Goal: Information Seeking & Learning: Check status

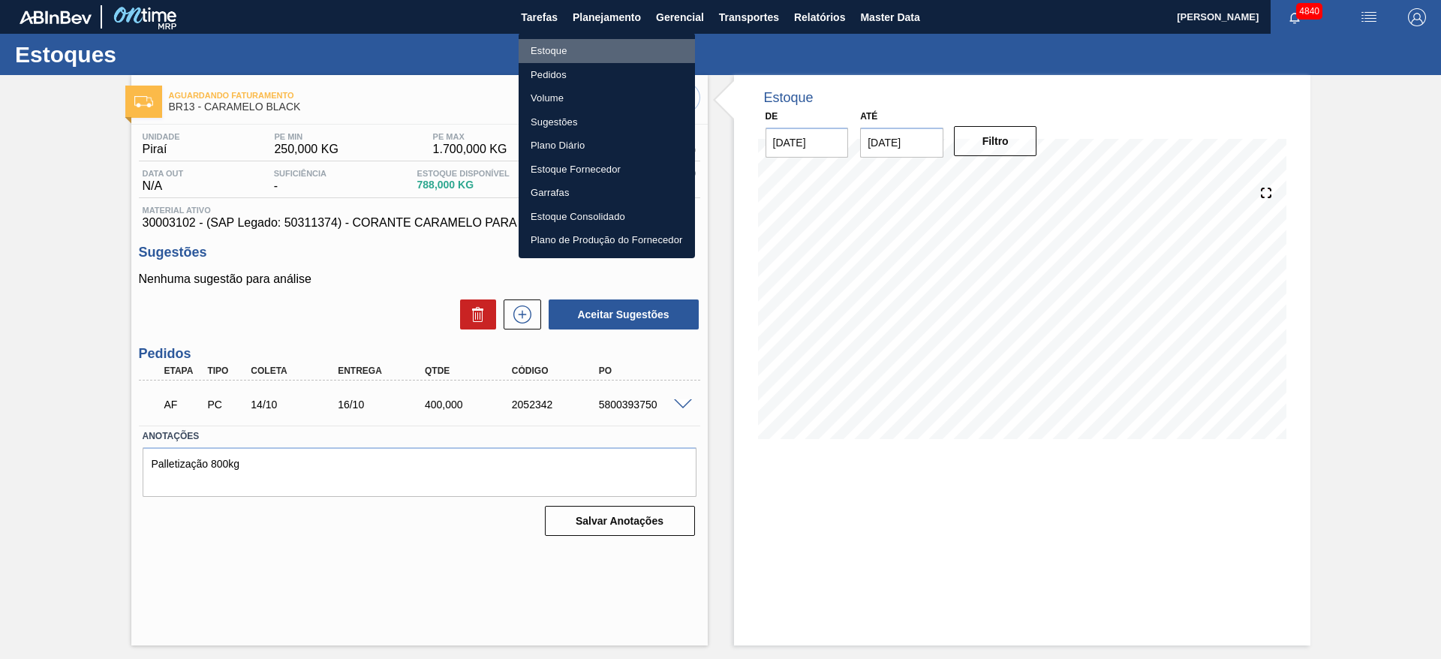
drag, startPoint x: 613, startPoint y: 44, endPoint x: 963, endPoint y: 40, distance: 349.7
click at [613, 45] on li "Estoque" at bounding box center [606, 51] width 176 height 24
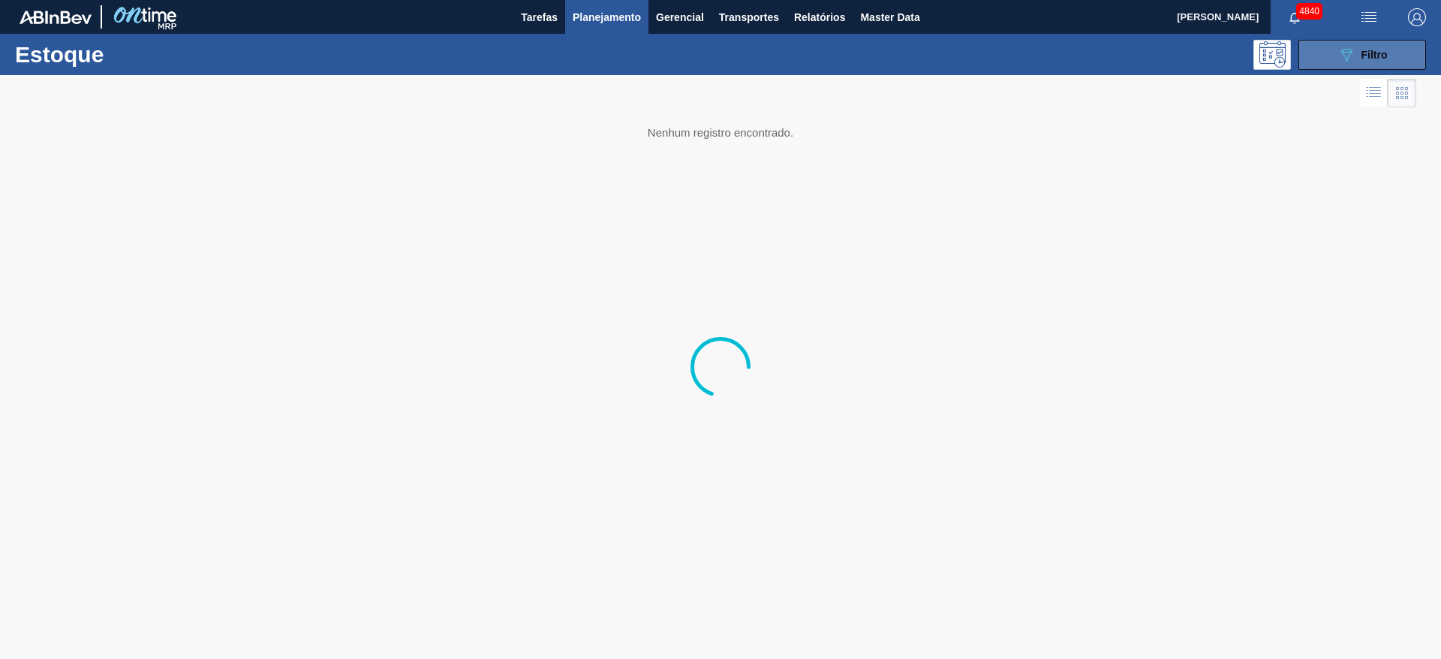
click at [1315, 47] on button "089F7B8B-B2A5-4AFE-B5C0-19BA573D28AC Filtro" at bounding box center [1362, 55] width 128 height 30
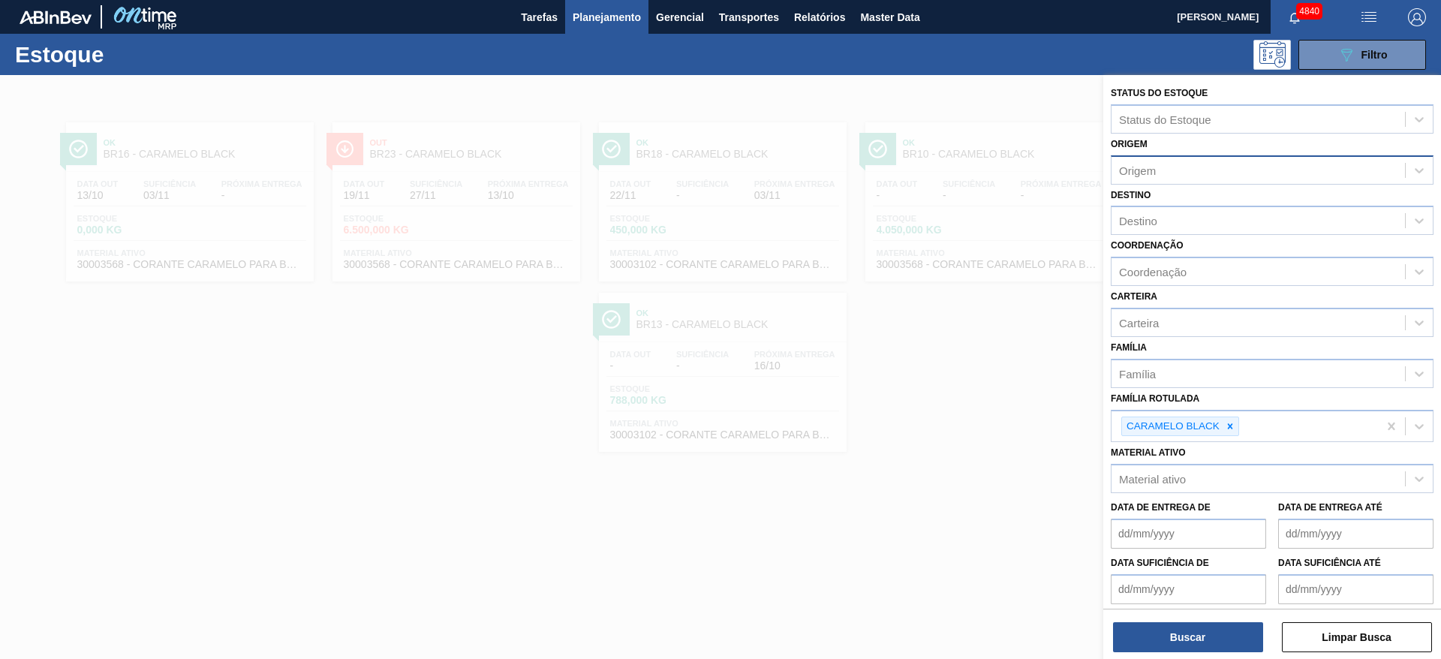
click at [1177, 170] on div "Origem" at bounding box center [1257, 170] width 293 height 22
type input "condb"
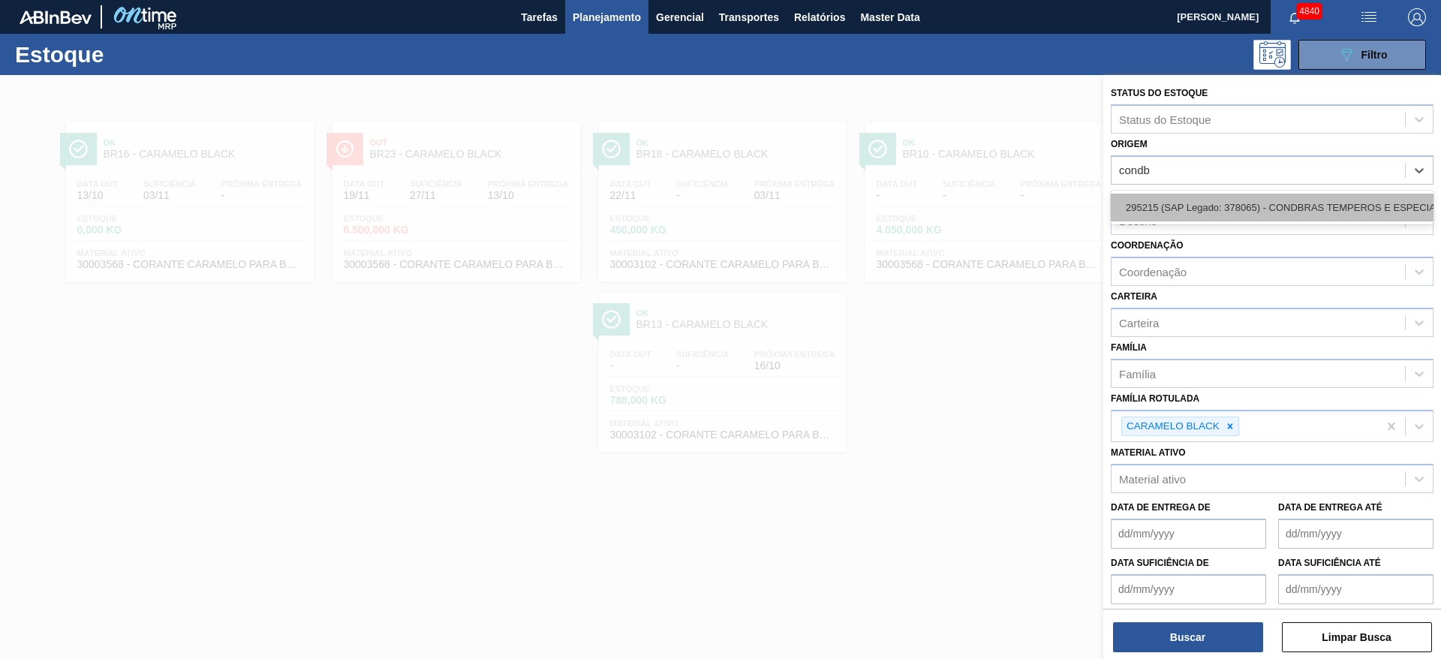
click at [1201, 200] on div "295215 (SAP Legado: 378065) - CONDBRAS TEMPEROS E ESPECIARIAS" at bounding box center [1272, 208] width 323 height 28
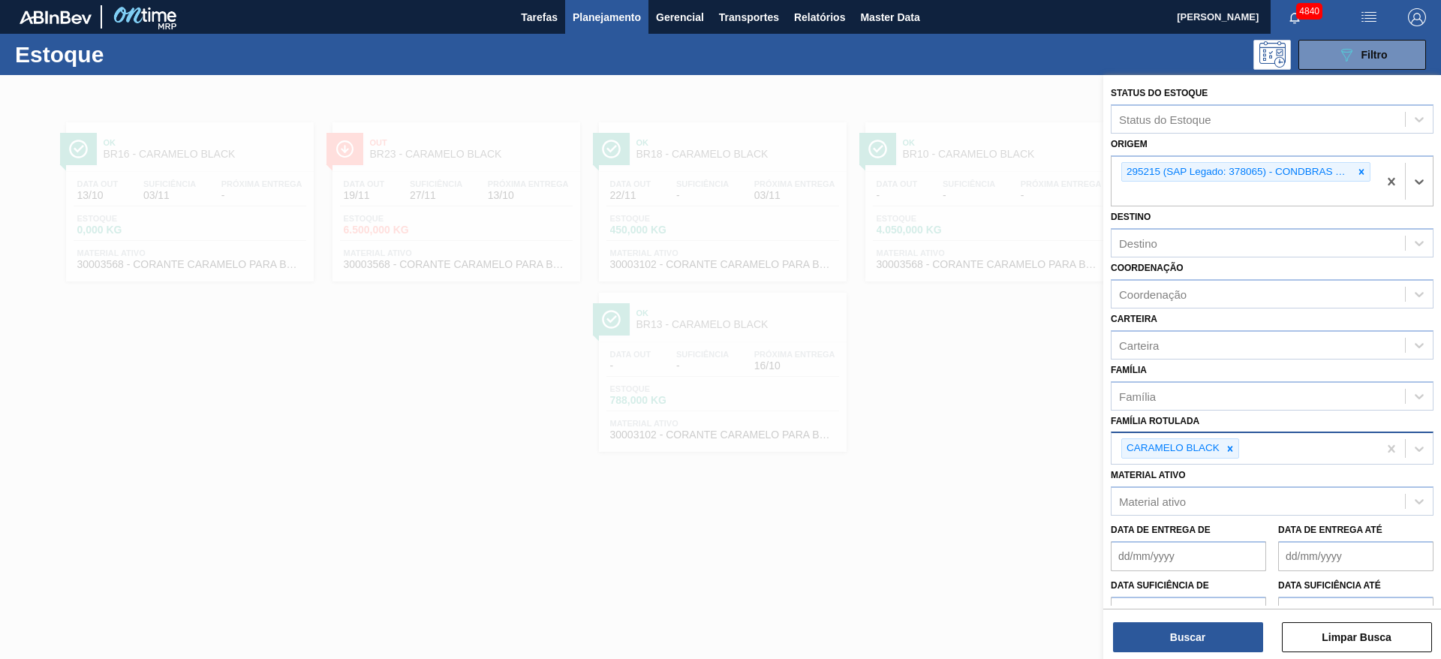
click at [1231, 449] on icon at bounding box center [1230, 448] width 11 height 11
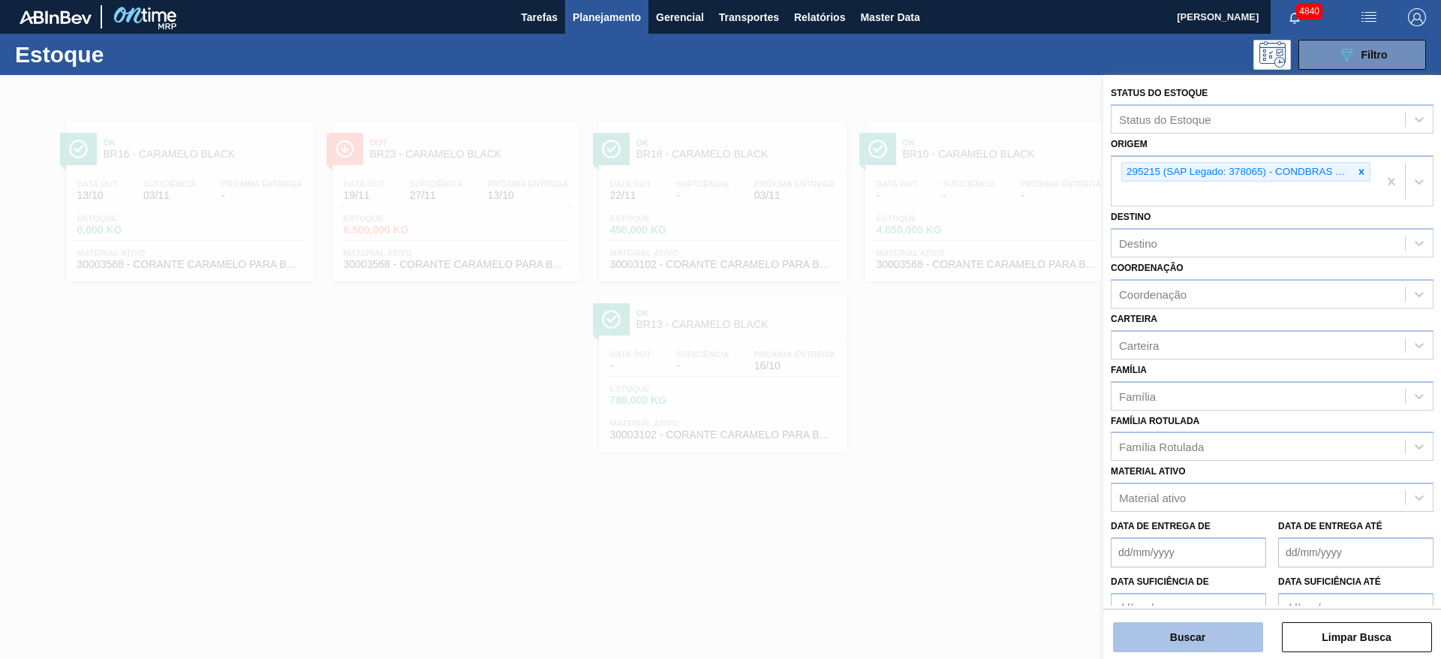
click at [1226, 648] on button "Buscar" at bounding box center [1188, 637] width 150 height 30
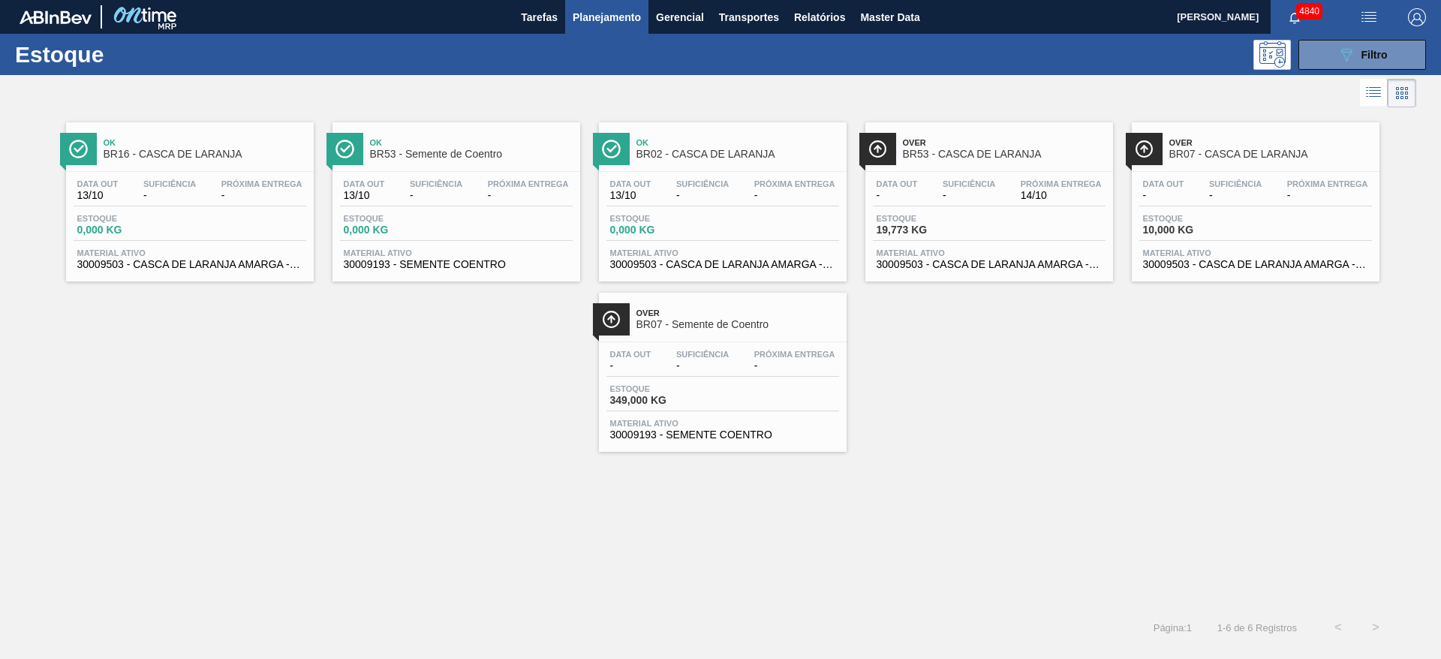
click at [1032, 218] on div "Estoque 19,773 KG" at bounding box center [989, 227] width 233 height 27
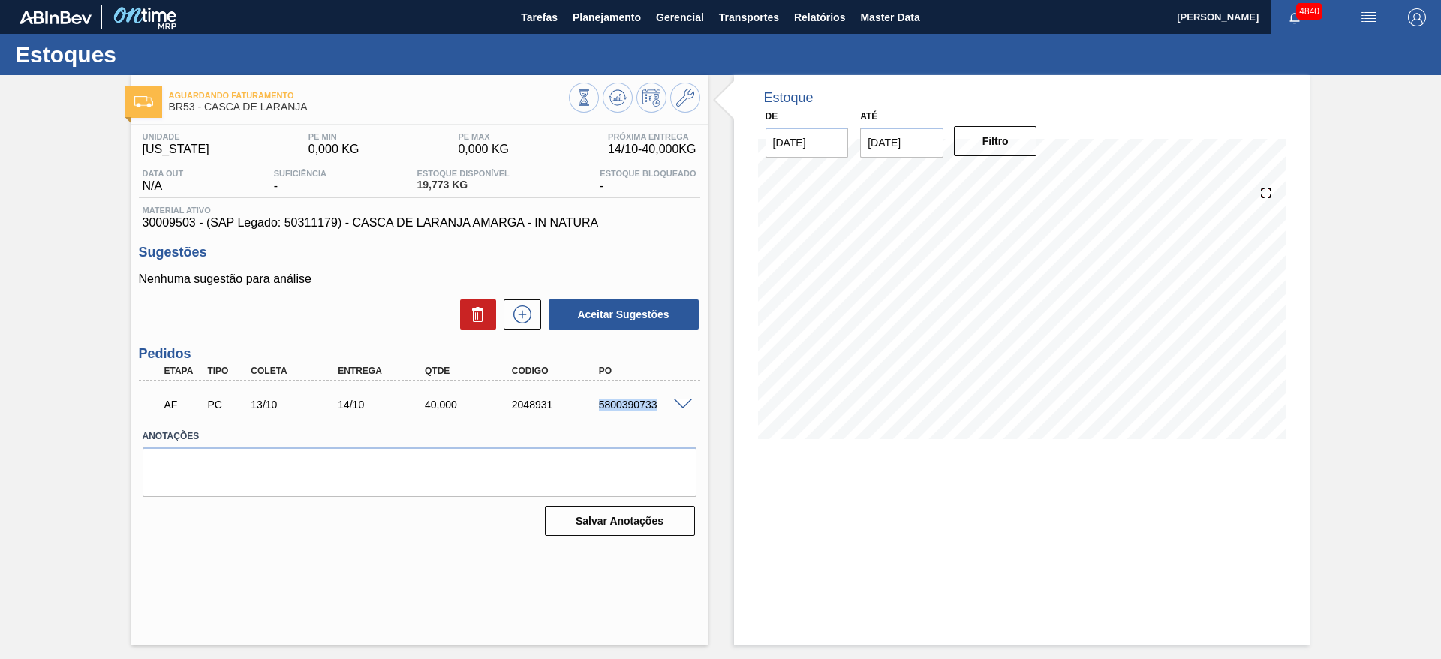
drag, startPoint x: 590, startPoint y: 407, endPoint x: 656, endPoint y: 418, distance: 67.0
click at [656, 418] on div "AF PC 13/10 14/10 40,000 2048931 5800390733" at bounding box center [419, 403] width 561 height 38
copy div "5800390733"
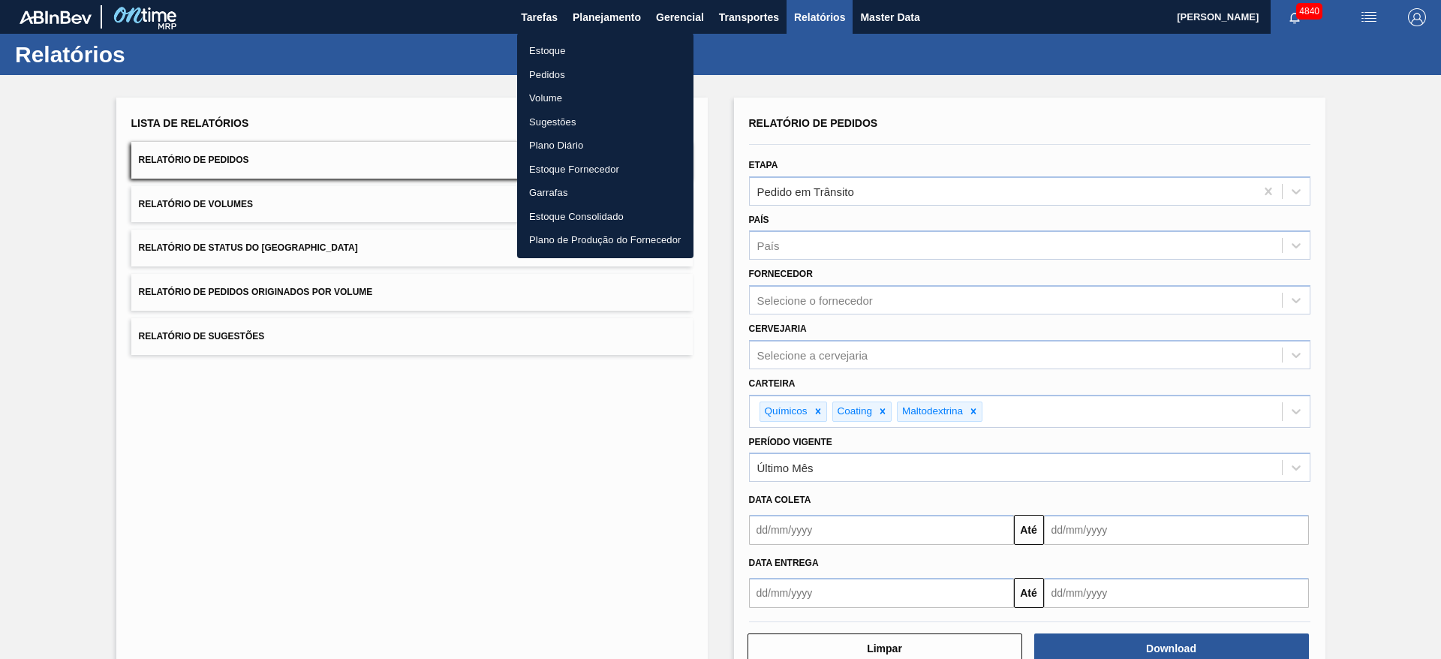
click at [601, 43] on li "Estoque" at bounding box center [605, 51] width 176 height 24
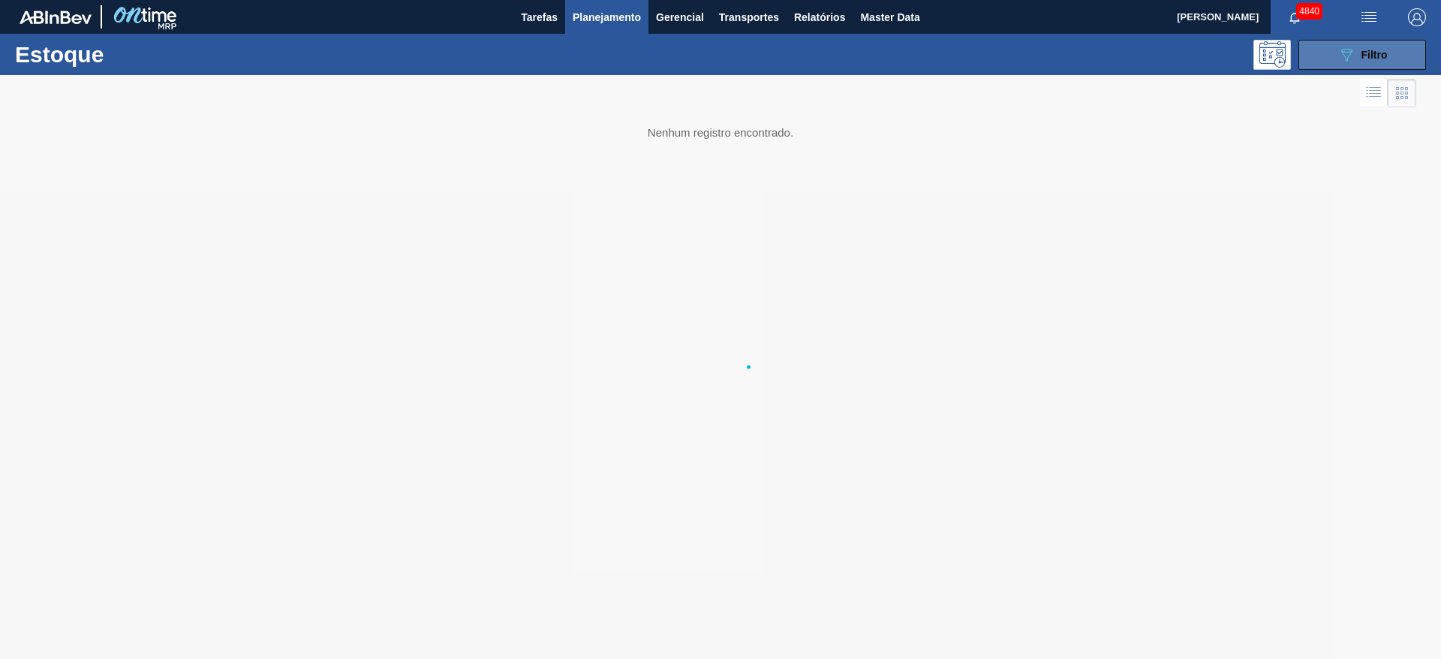
click at [1336, 53] on button "089F7B8B-B2A5-4AFE-B5C0-19BA573D28AC Filtro" at bounding box center [1362, 55] width 128 height 30
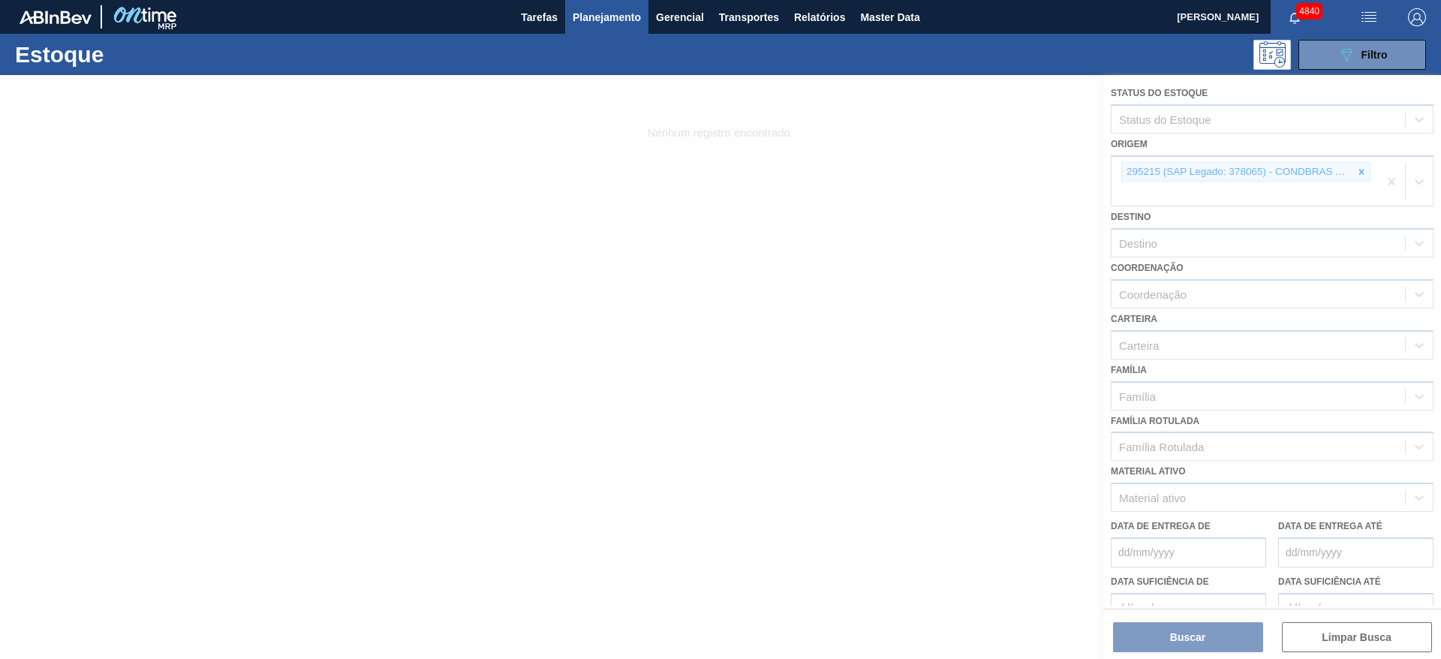
click at [1354, 166] on div at bounding box center [720, 367] width 1441 height 584
click at [638, 26] on button "Planejamento" at bounding box center [606, 17] width 83 height 34
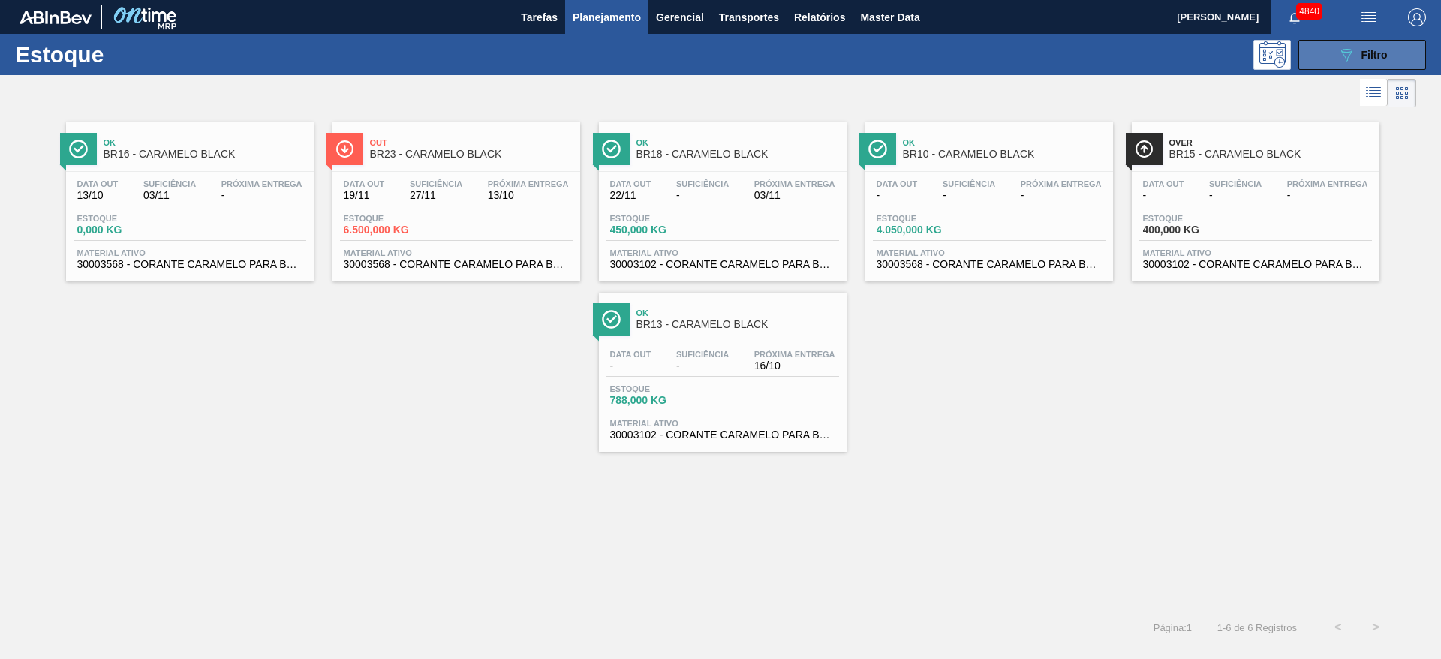
click at [1407, 50] on button "089F7B8B-B2A5-4AFE-B5C0-19BA573D28AC Filtro" at bounding box center [1362, 55] width 128 height 30
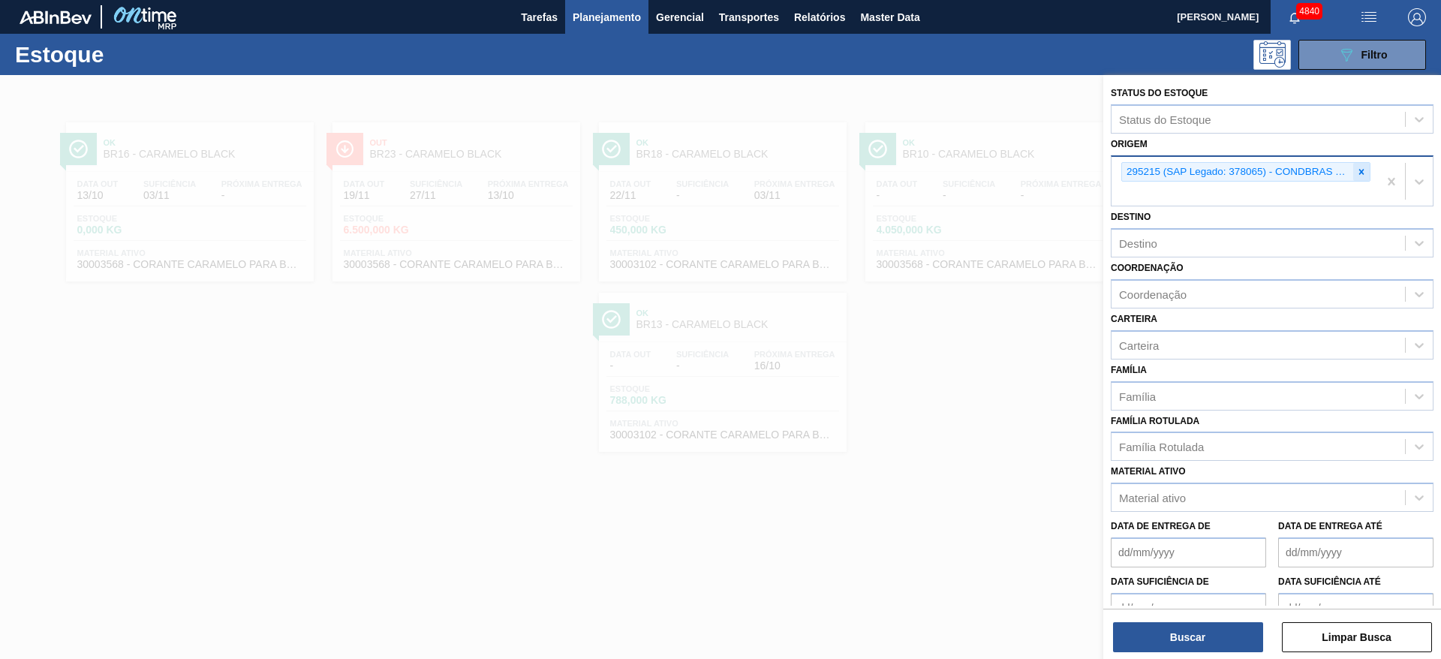
click at [1354, 177] on div at bounding box center [1361, 172] width 17 height 19
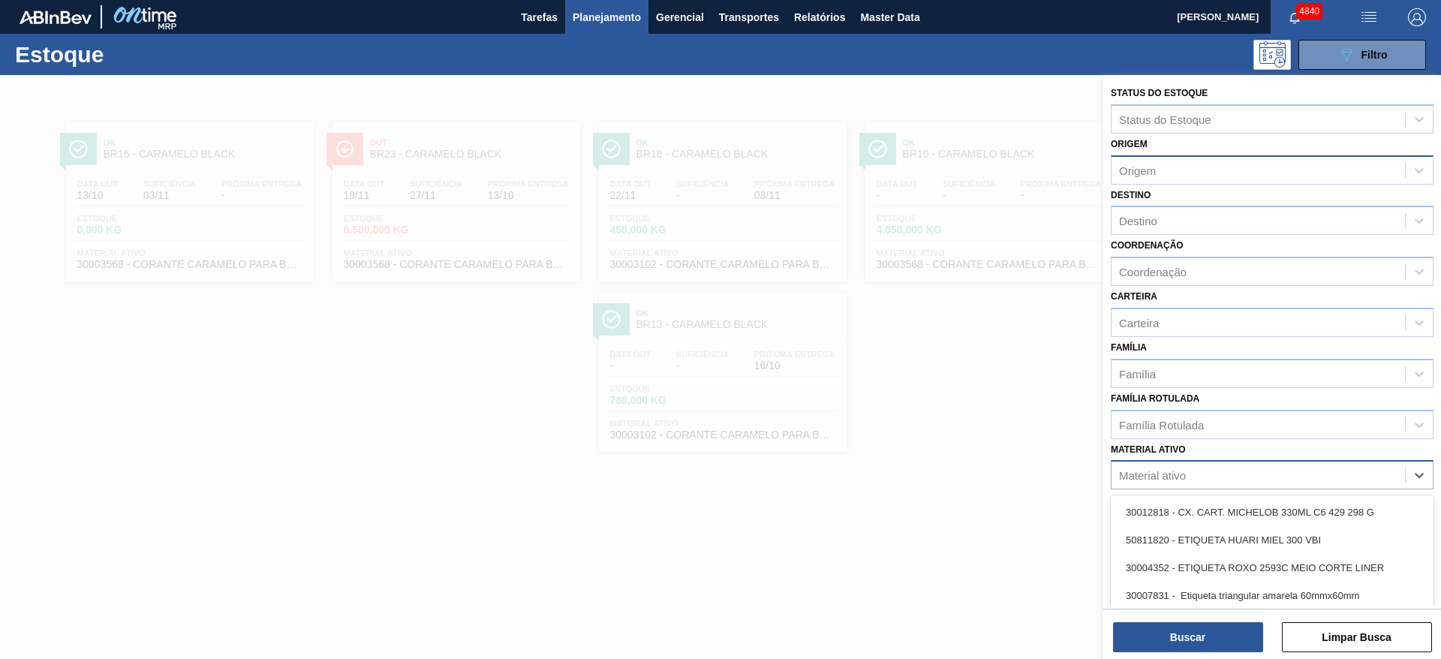
click at [1241, 471] on div "Material ativo" at bounding box center [1257, 475] width 293 height 22
paste ativo "PELICULA DE PLASTICO PE 620X0,080MM"
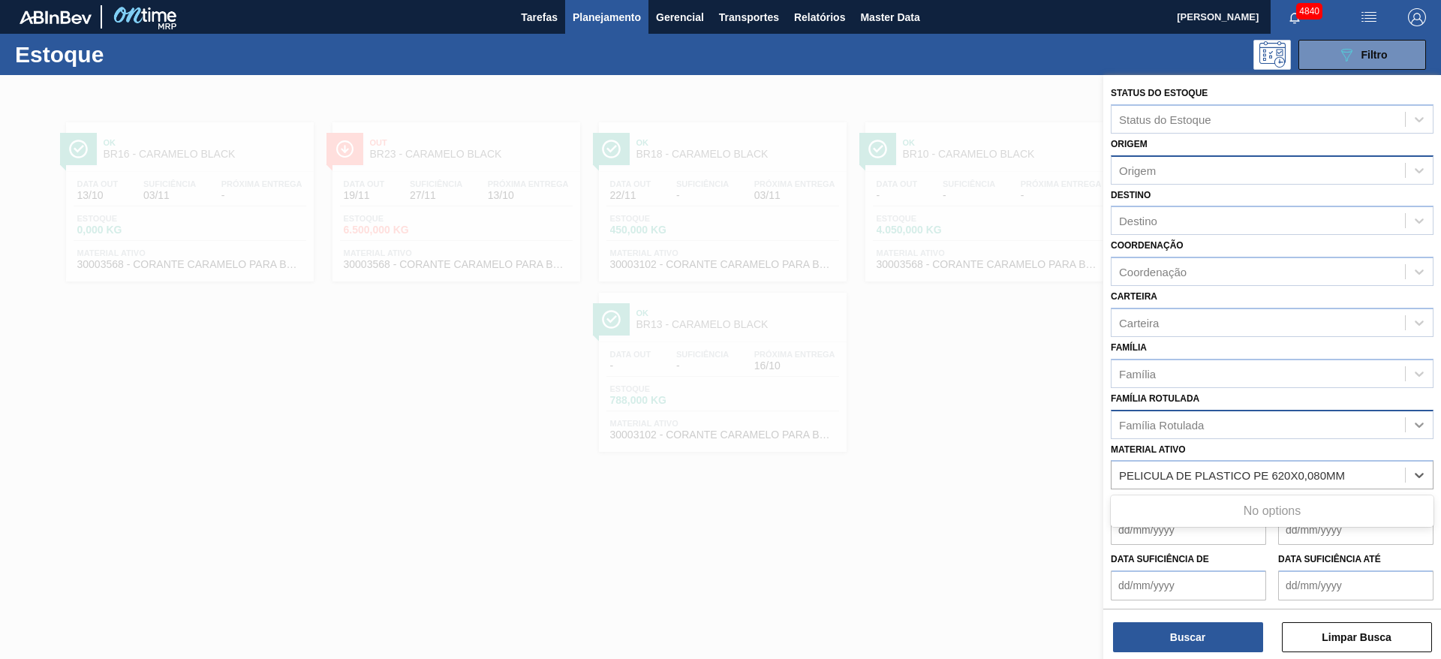
type ativo "PELICULA DE PLASTICO PE 620X0,080MM"
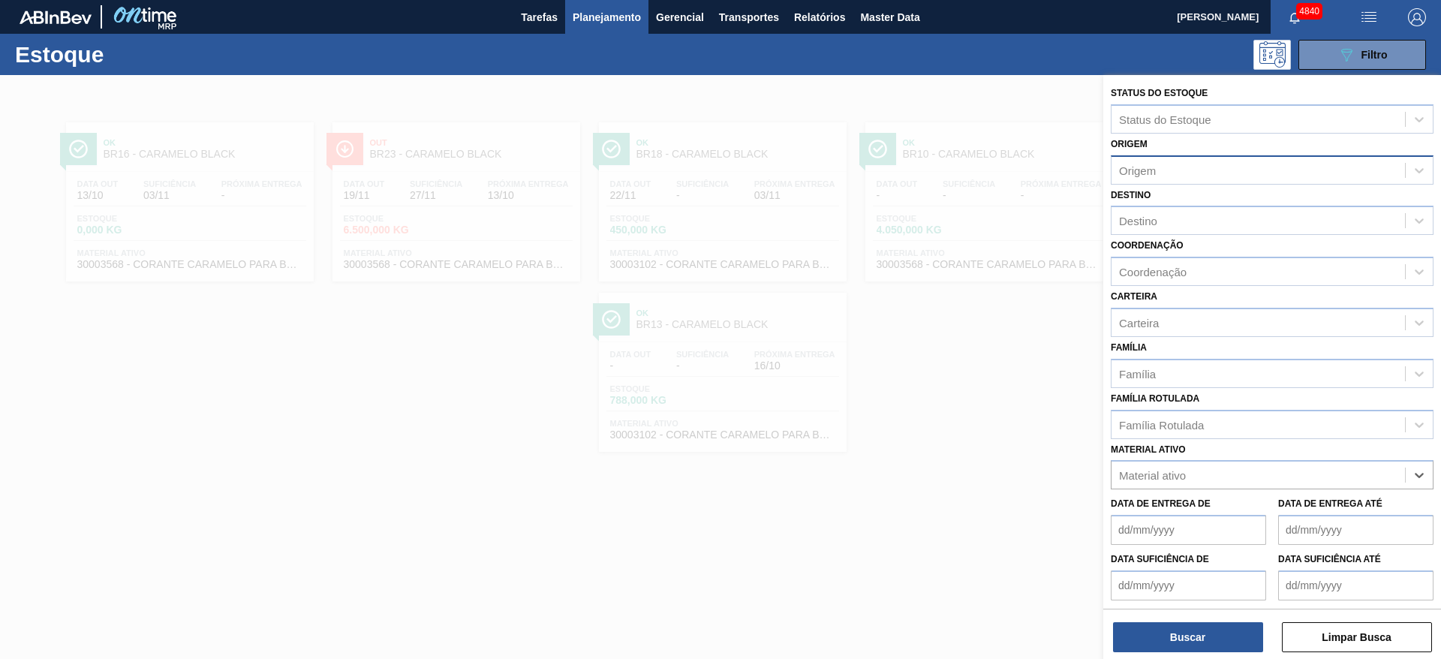
click at [630, 16] on span "Planejamento" at bounding box center [607, 17] width 68 height 18
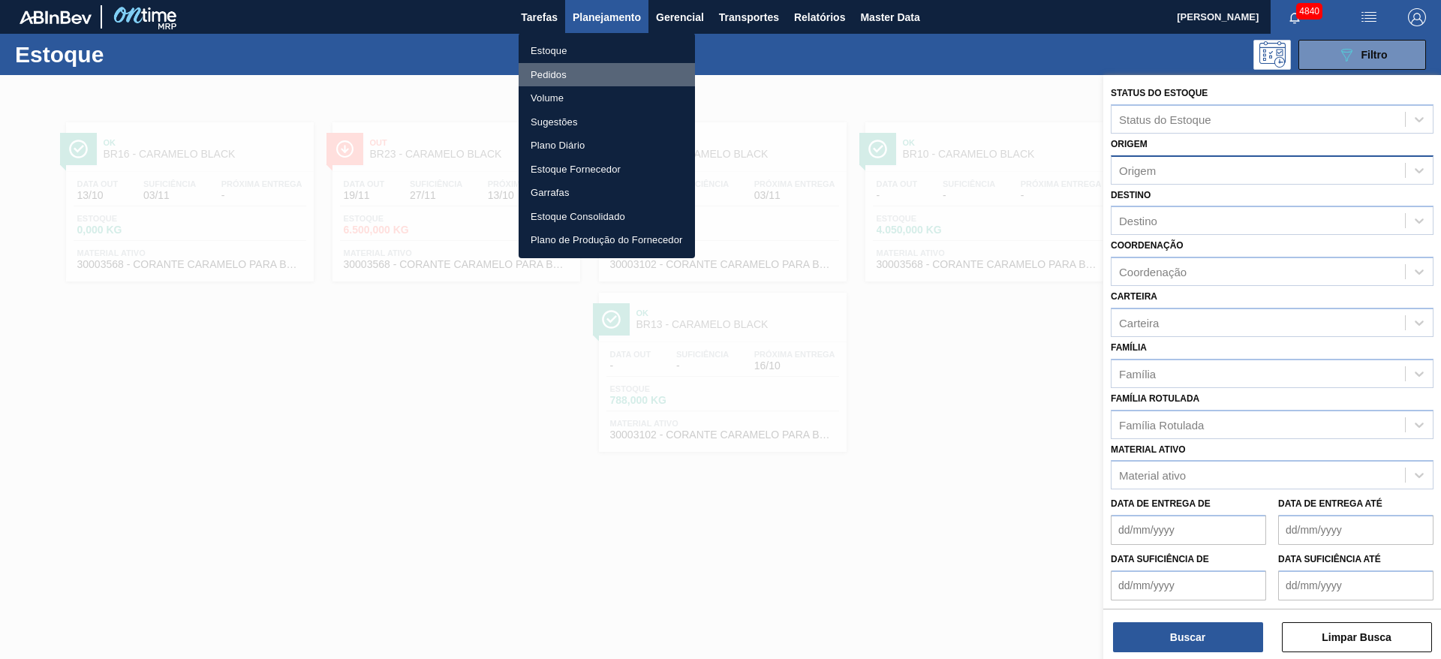
click at [598, 73] on li "Pedidos" at bounding box center [606, 75] width 176 height 24
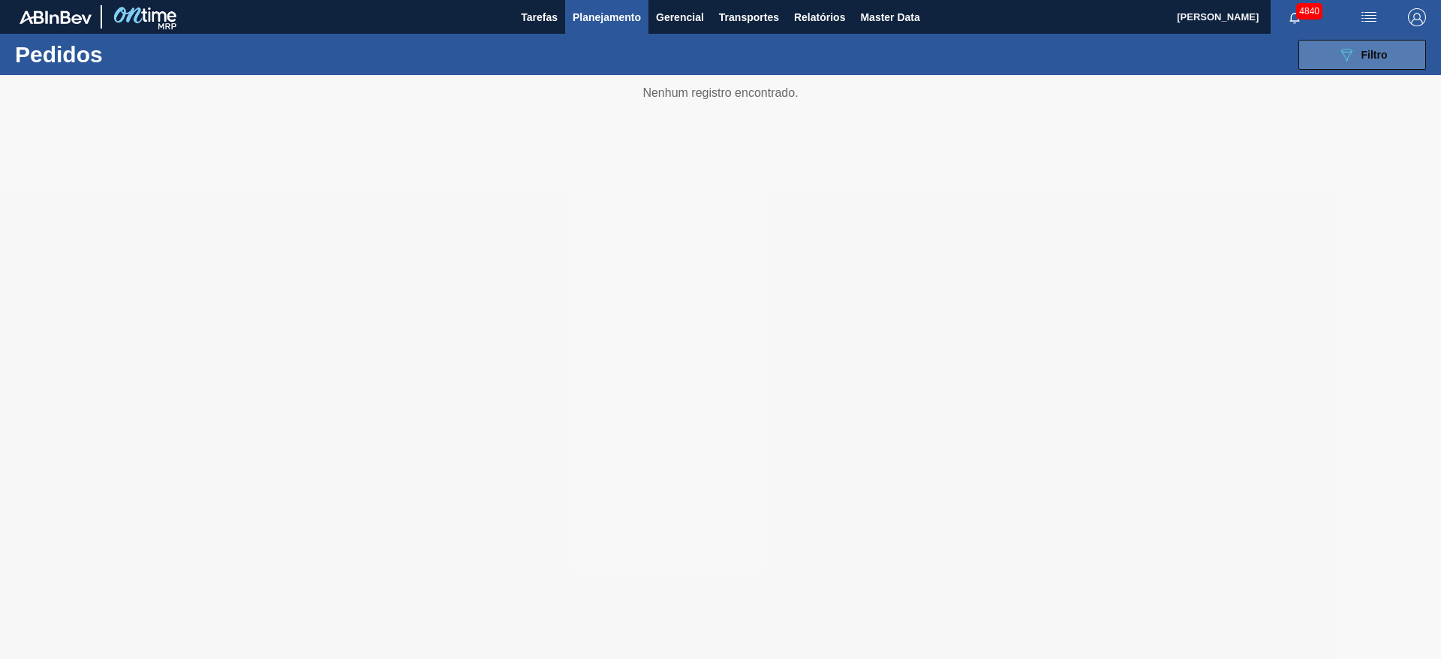
click at [1342, 57] on icon "089F7B8B-B2A5-4AFE-B5C0-19BA573D28AC" at bounding box center [1346, 55] width 18 height 18
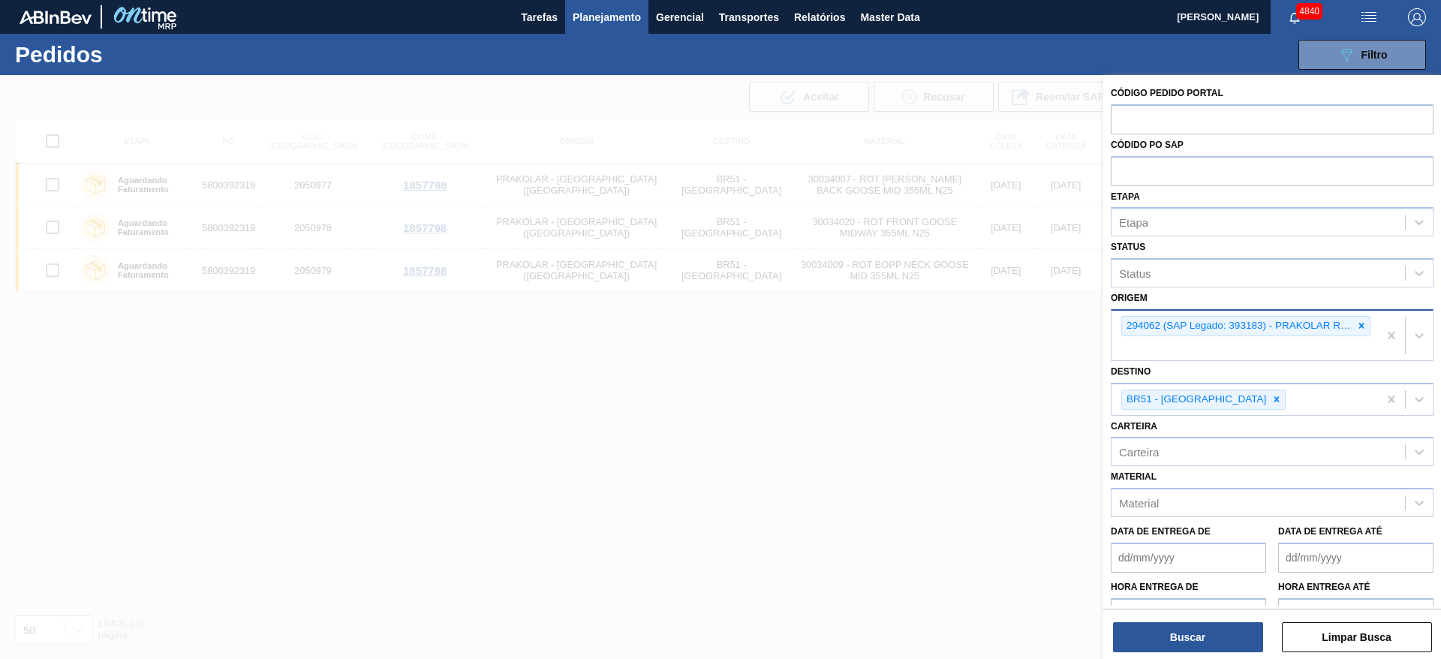
click at [1359, 324] on icon at bounding box center [1361, 325] width 5 height 5
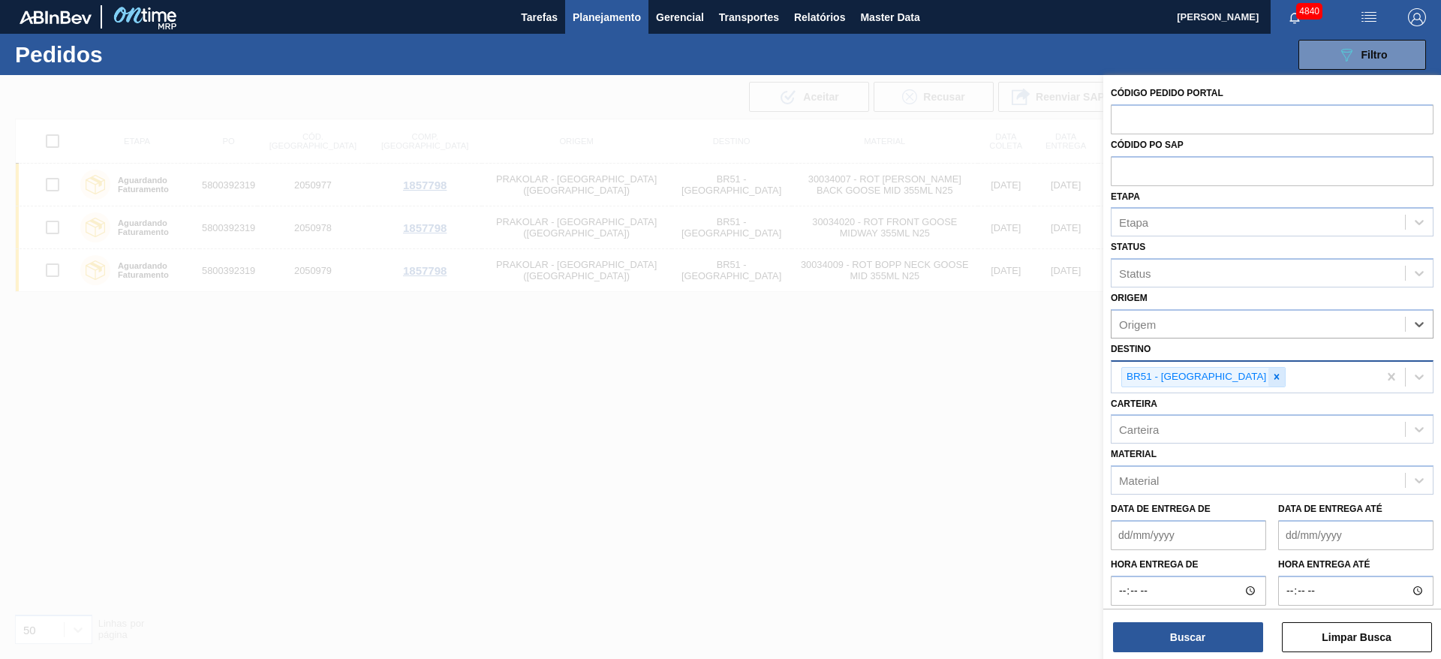
click at [1274, 378] on icon at bounding box center [1276, 376] width 5 height 5
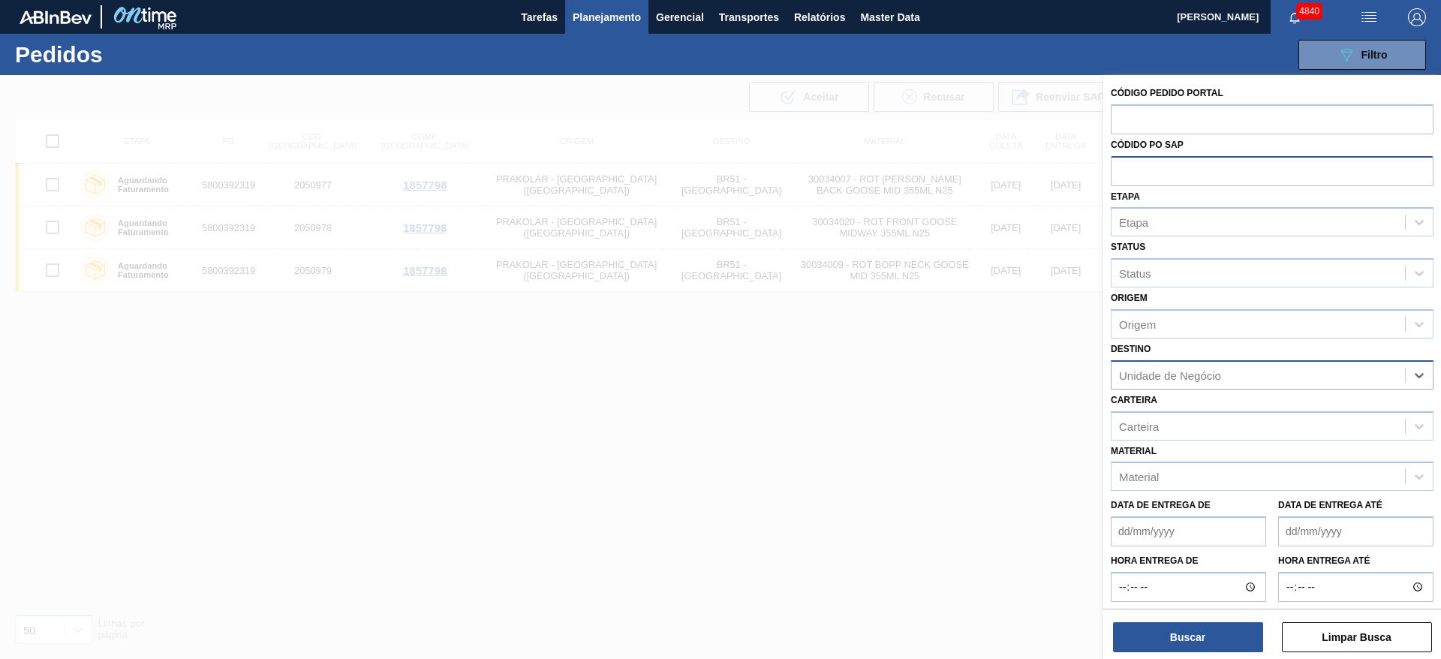
click at [1193, 167] on input "text" at bounding box center [1272, 170] width 323 height 29
paste input "5800371873"
type input "5800371873"
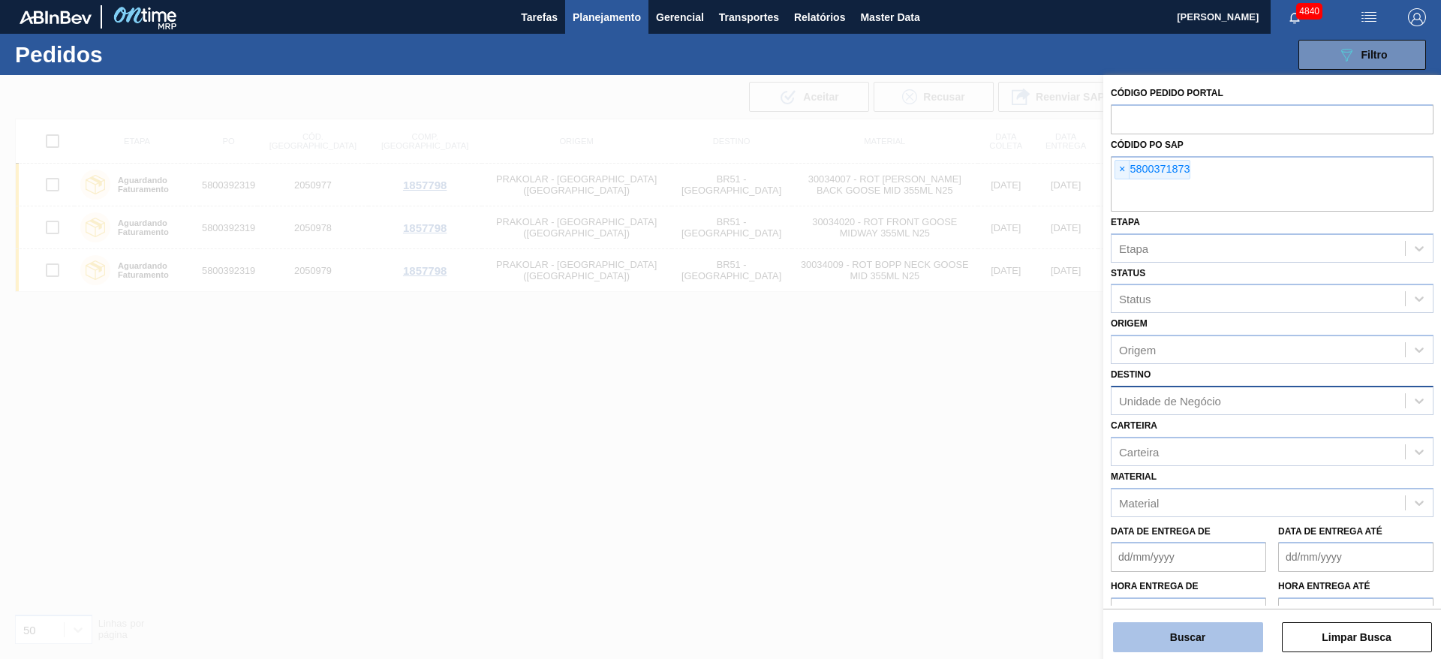
click at [1213, 626] on button "Buscar" at bounding box center [1188, 637] width 150 height 30
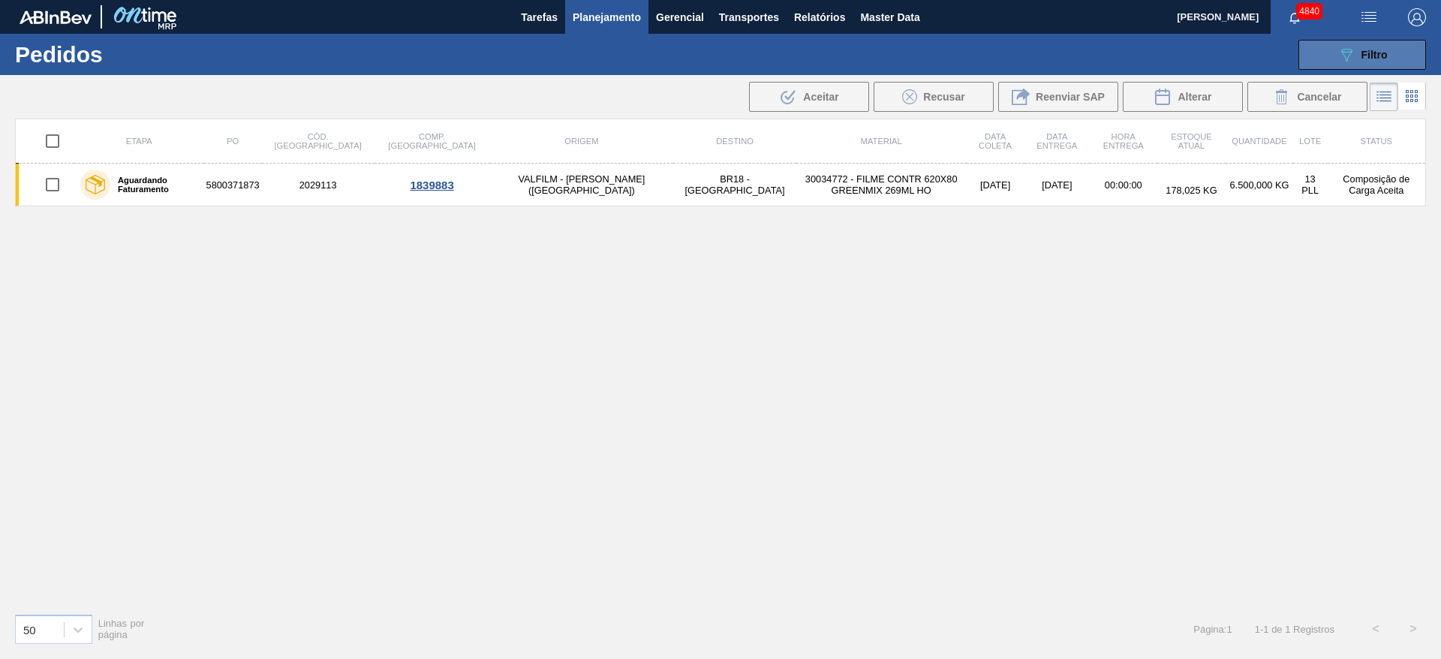
click at [1343, 53] on icon "089F7B8B-B2A5-4AFE-B5C0-19BA573D28AC" at bounding box center [1346, 55] width 18 height 18
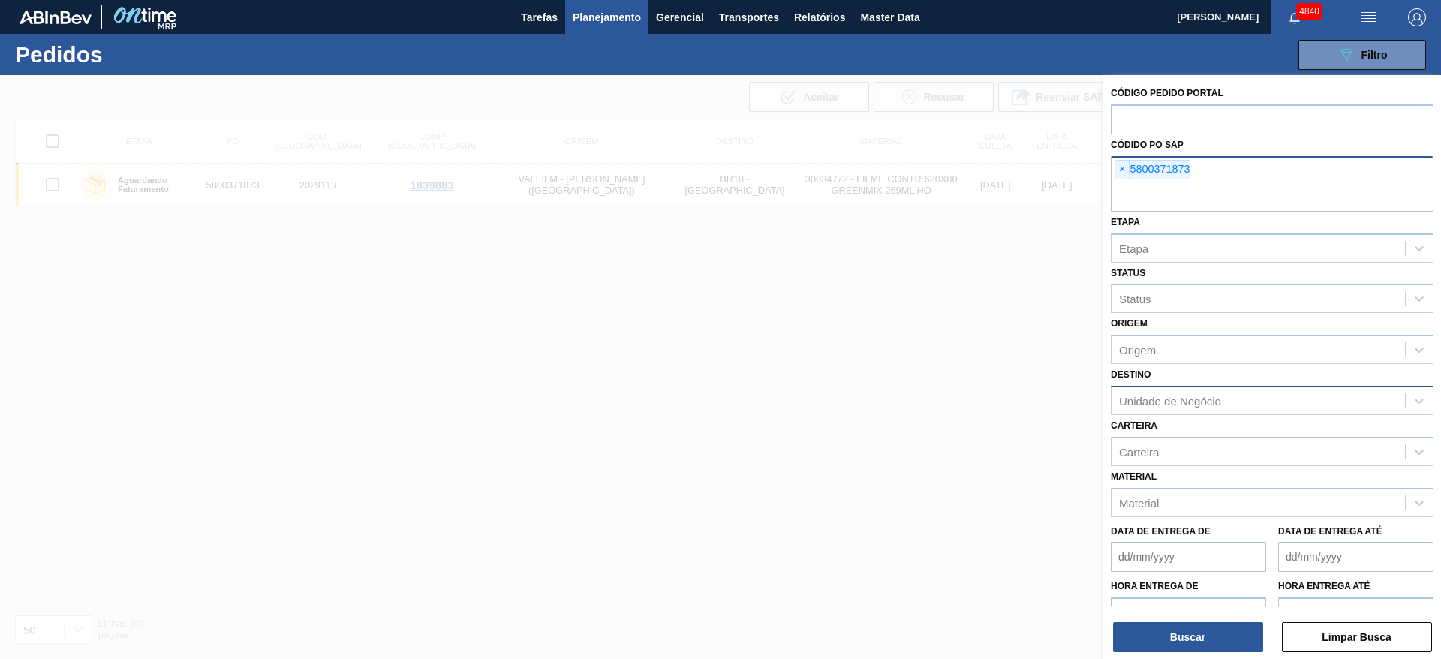
click at [1123, 166] on span "×" at bounding box center [1122, 170] width 14 height 18
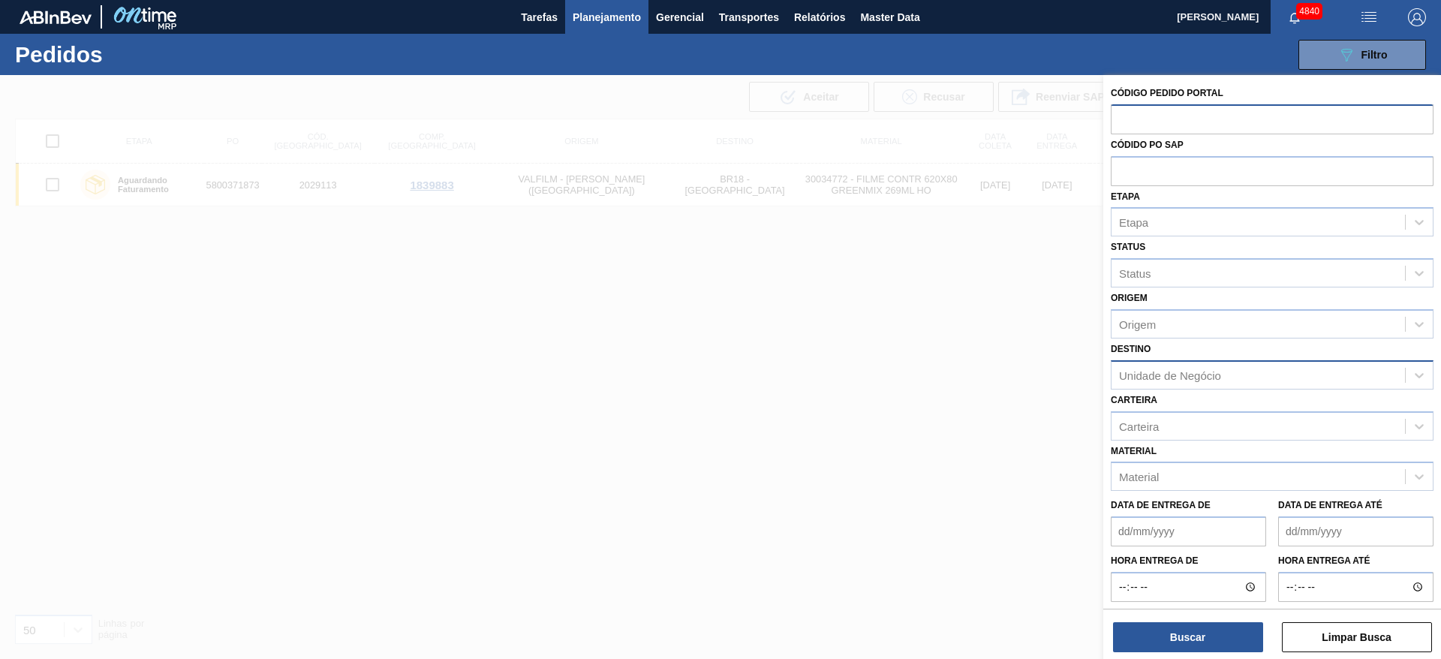
click at [1124, 124] on input "text" at bounding box center [1272, 118] width 323 height 29
paste input "2031636"
type input "2031636"
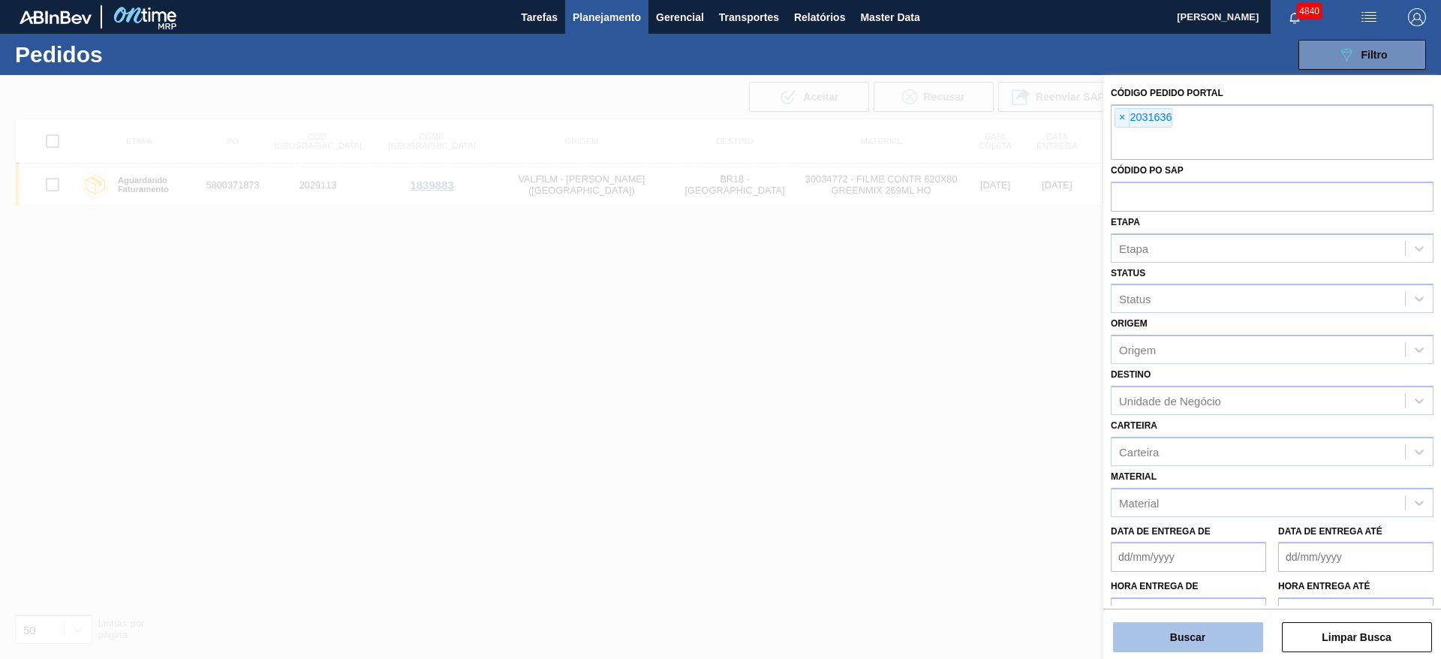
click at [1196, 643] on button "Buscar" at bounding box center [1188, 637] width 150 height 30
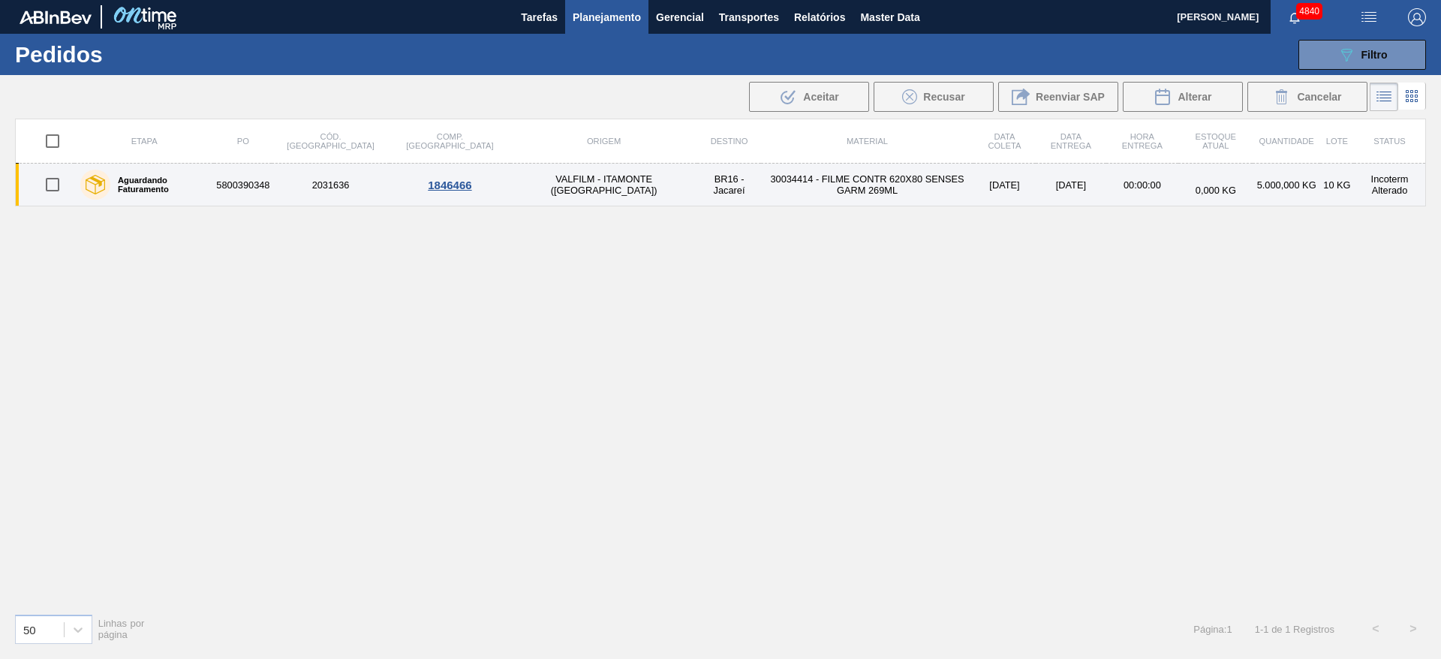
click at [761, 192] on td "30034414 - FILME CONTR 620X80 SENSES GARM 269ML" at bounding box center [867, 185] width 212 height 43
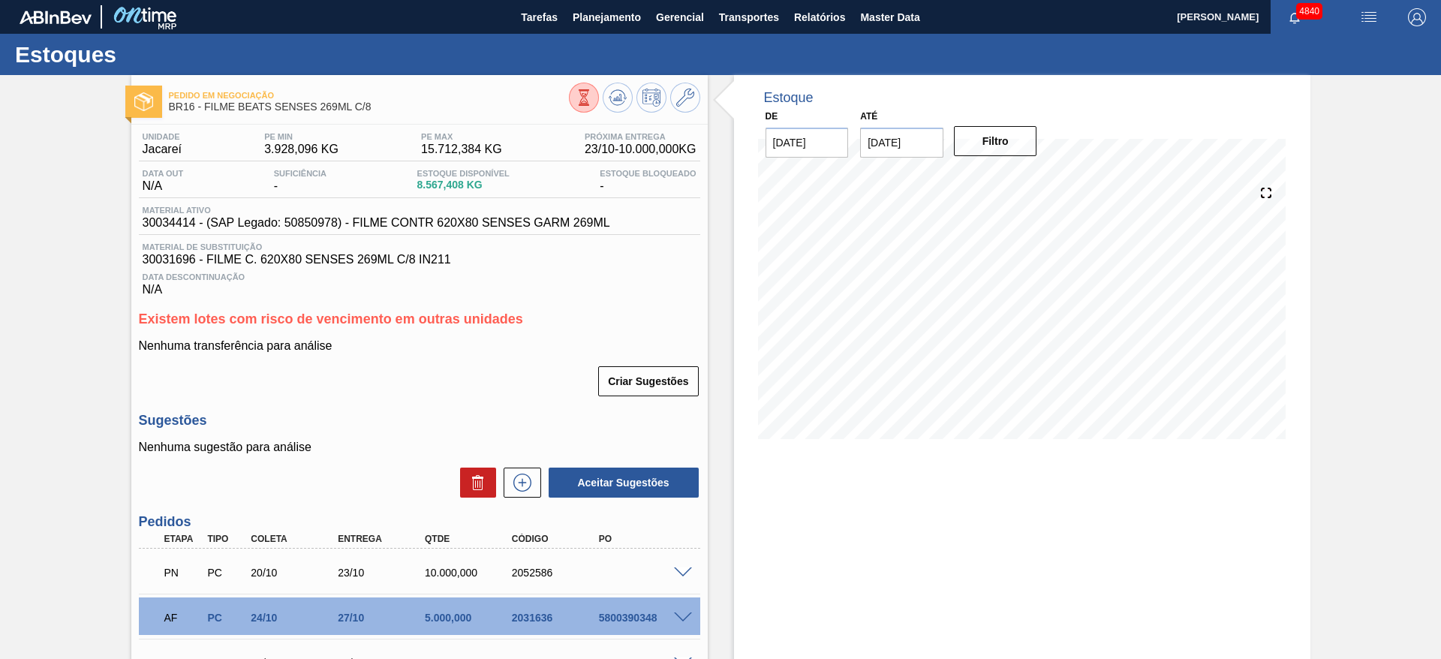
scroll to position [113, 0]
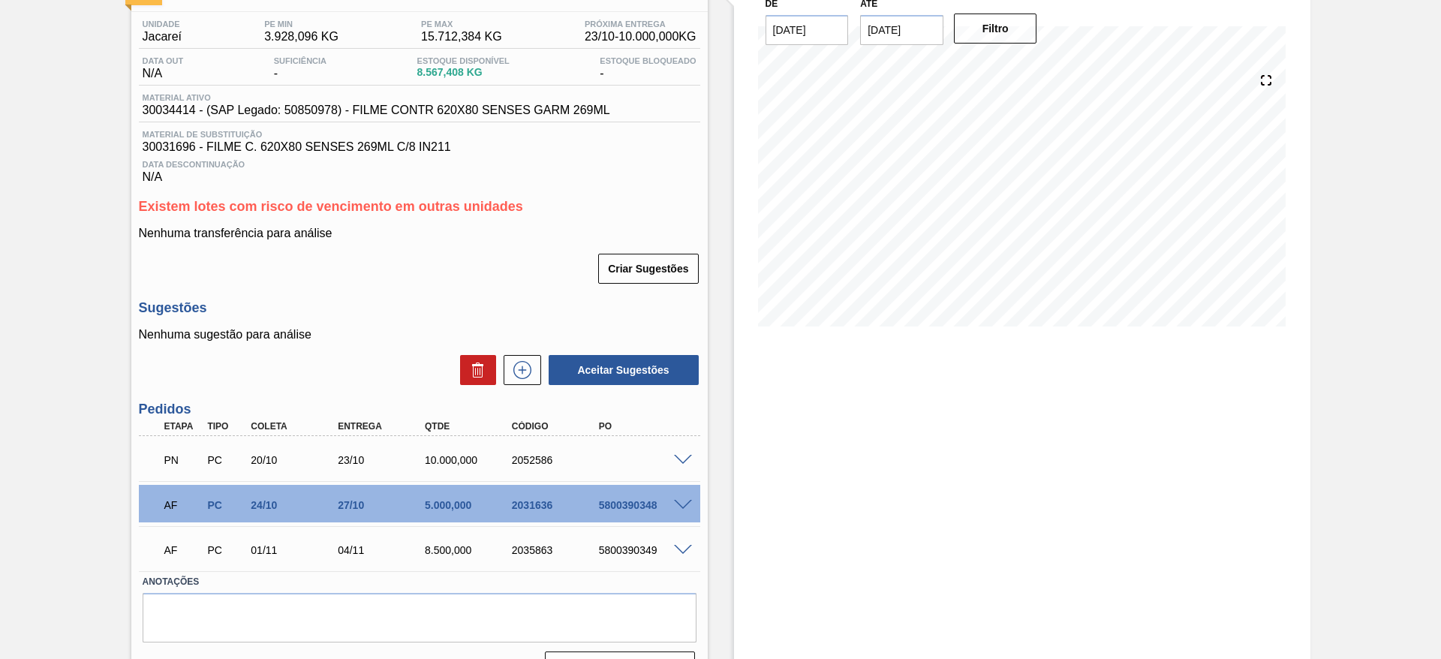
click at [70, 493] on div "Pedido em Negociação BR16 - FILME BEATS SENSES 269ML C/8 Unidade Jacareí PE MIN…" at bounding box center [720, 328] width 1441 height 732
